Goal: Information Seeking & Learning: Learn about a topic

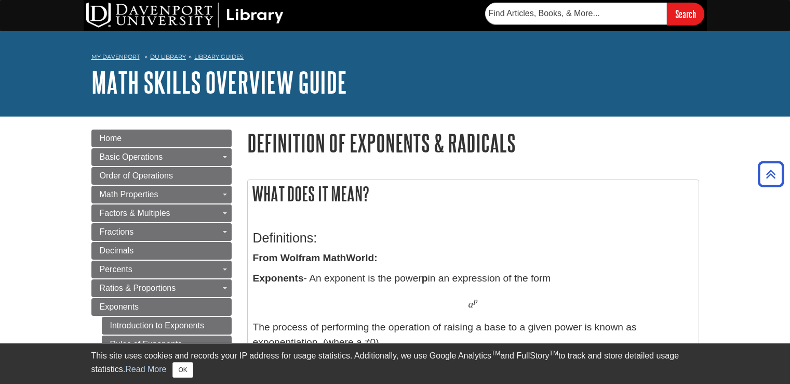
scroll to position [342, 0]
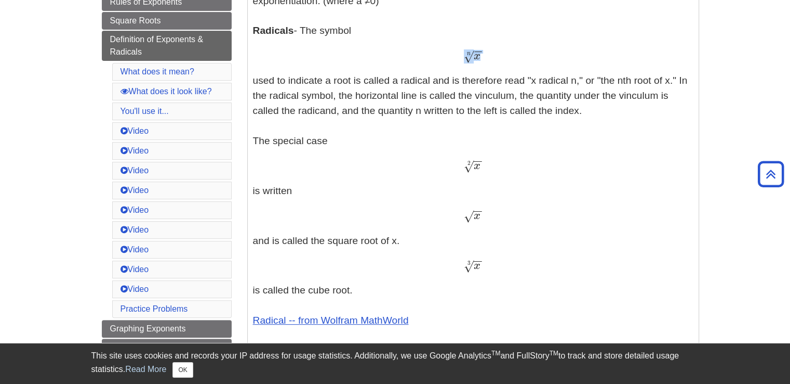
drag, startPoint x: 485, startPoint y: 54, endPoint x: 466, endPoint y: 58, distance: 19.8
click at [461, 57] on div "x − − √ n x n" at bounding box center [473, 55] width 441 height 15
click at [381, 56] on div "x − − √ n x n" at bounding box center [473, 55] width 441 height 15
drag, startPoint x: 486, startPoint y: 57, endPoint x: 461, endPoint y: 57, distance: 24.9
click at [461, 57] on div "x − − √ n x n" at bounding box center [473, 55] width 441 height 15
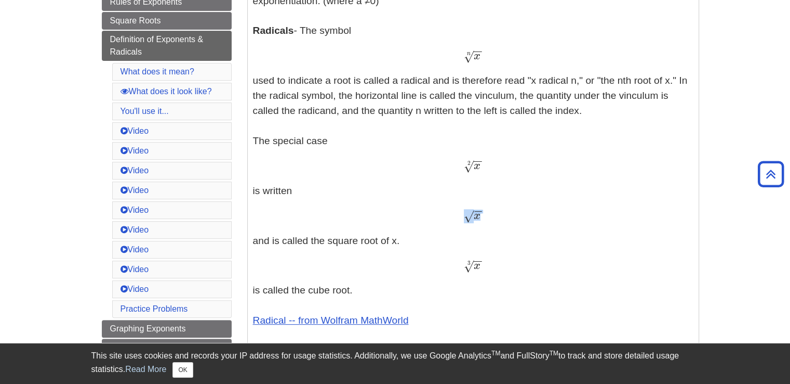
drag, startPoint x: 490, startPoint y: 216, endPoint x: 458, endPoint y: 218, distance: 31.3
click at [458, 218] on div "x − − √ x" at bounding box center [473, 215] width 441 height 15
copy span "x − − √"
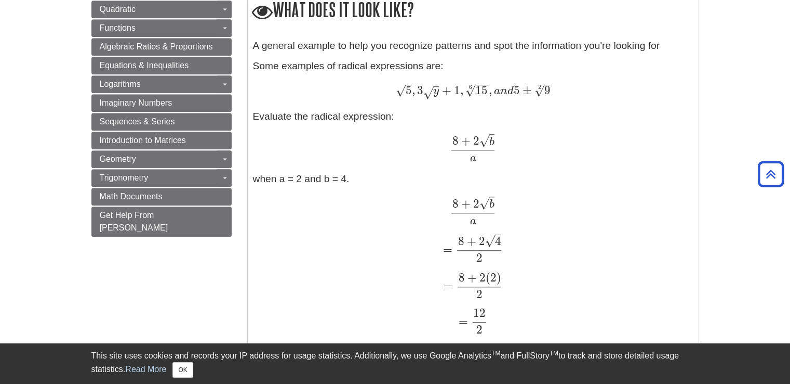
scroll to position [862, 0]
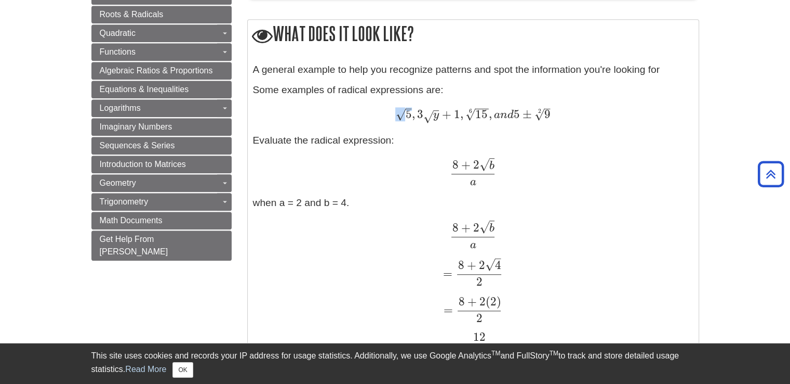
click at [403, 118] on span "5 – √" at bounding box center [403, 118] width 16 height 0
copy span "– √"
